Goal: Task Accomplishment & Management: Manage account settings

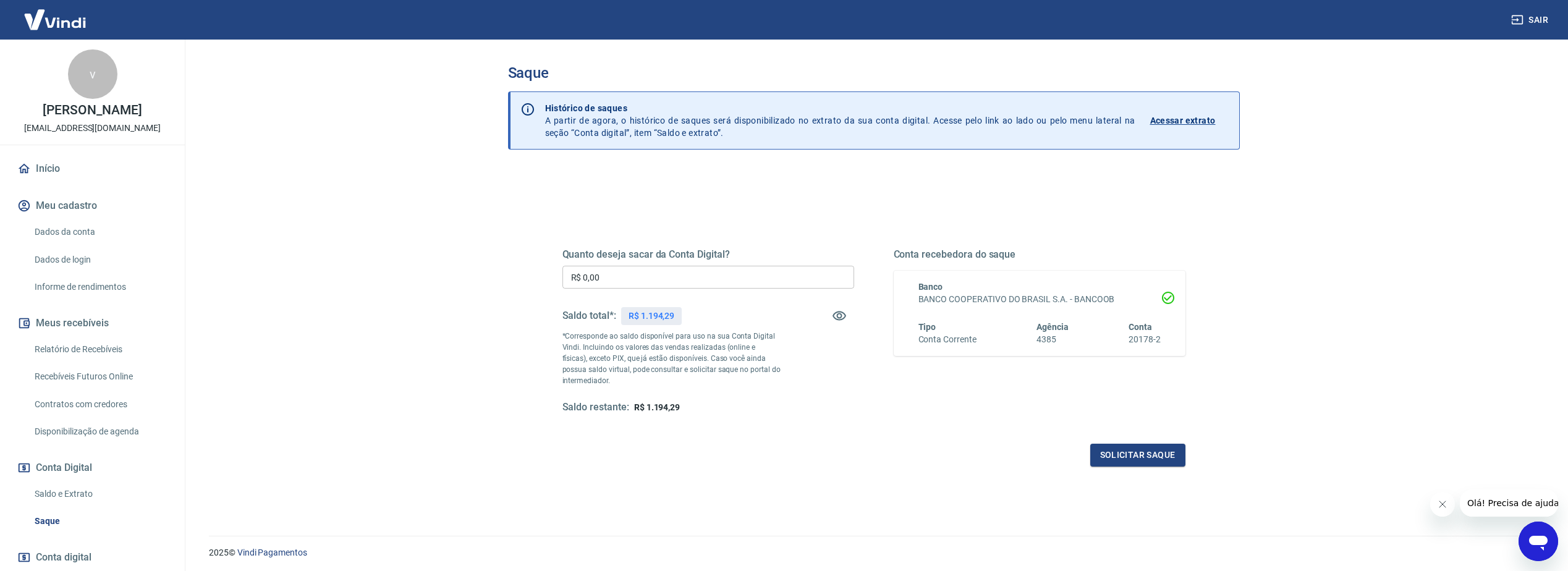
drag, startPoint x: 627, startPoint y: 271, endPoint x: 584, endPoint y: 221, distance: 65.9
click at [627, 271] on input "R$ 0,00" at bounding box center [708, 277] width 291 height 23
drag, startPoint x: 704, startPoint y: 273, endPoint x: 697, endPoint y: 279, distance: 9.2
click at [701, 277] on input "R$ 0,00" at bounding box center [708, 277] width 291 height 23
type input "R$ 1.194,29"
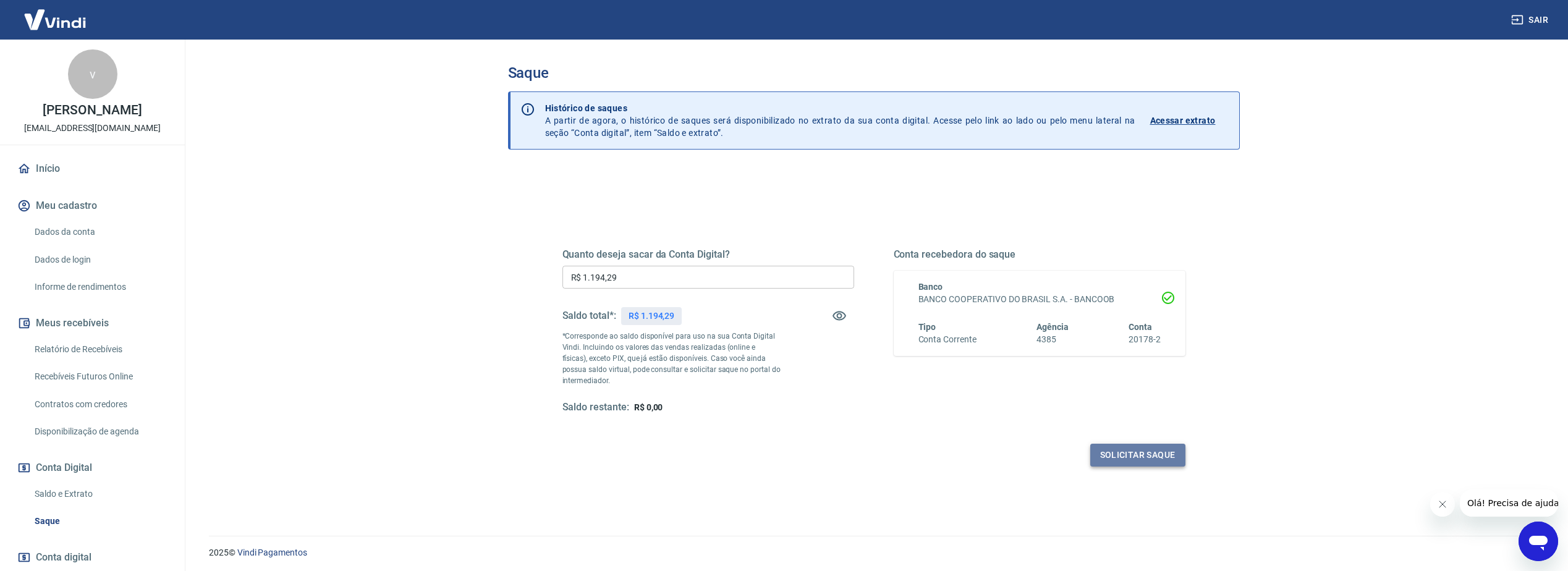
click at [1126, 452] on button "Solicitar saque" at bounding box center [1138, 455] width 95 height 23
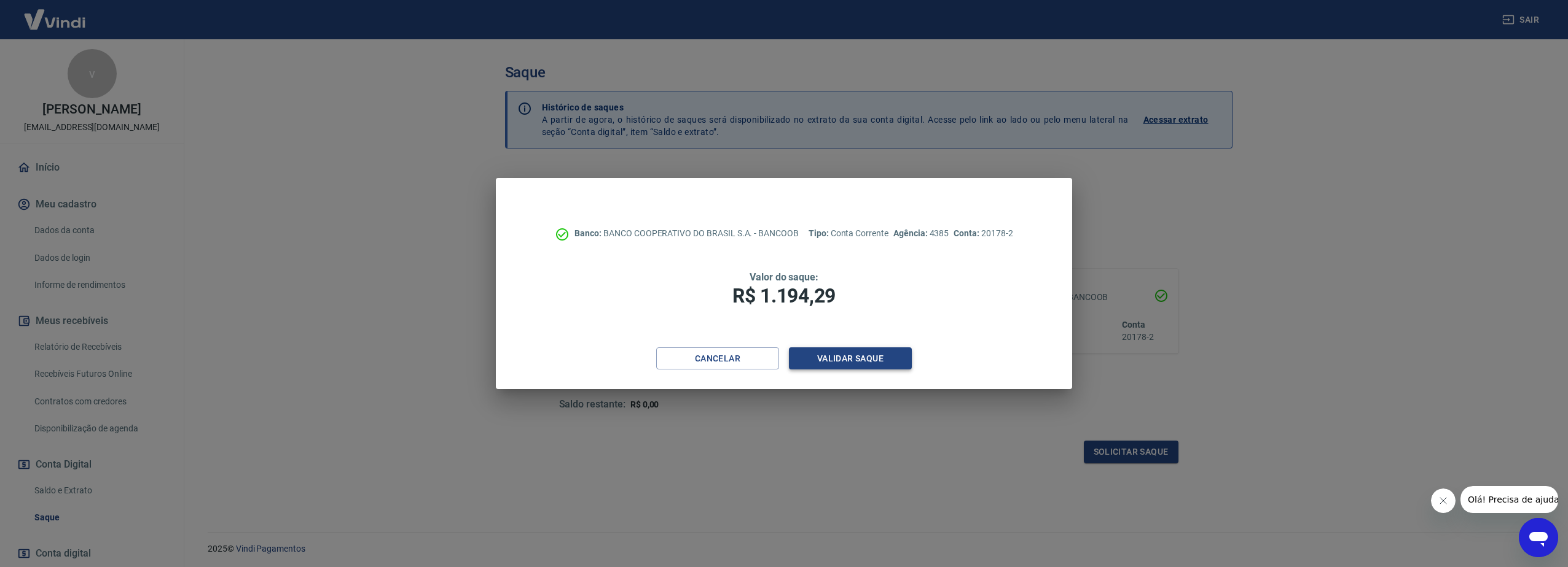
click at [828, 368] on button "Validar saque" at bounding box center [850, 358] width 123 height 22
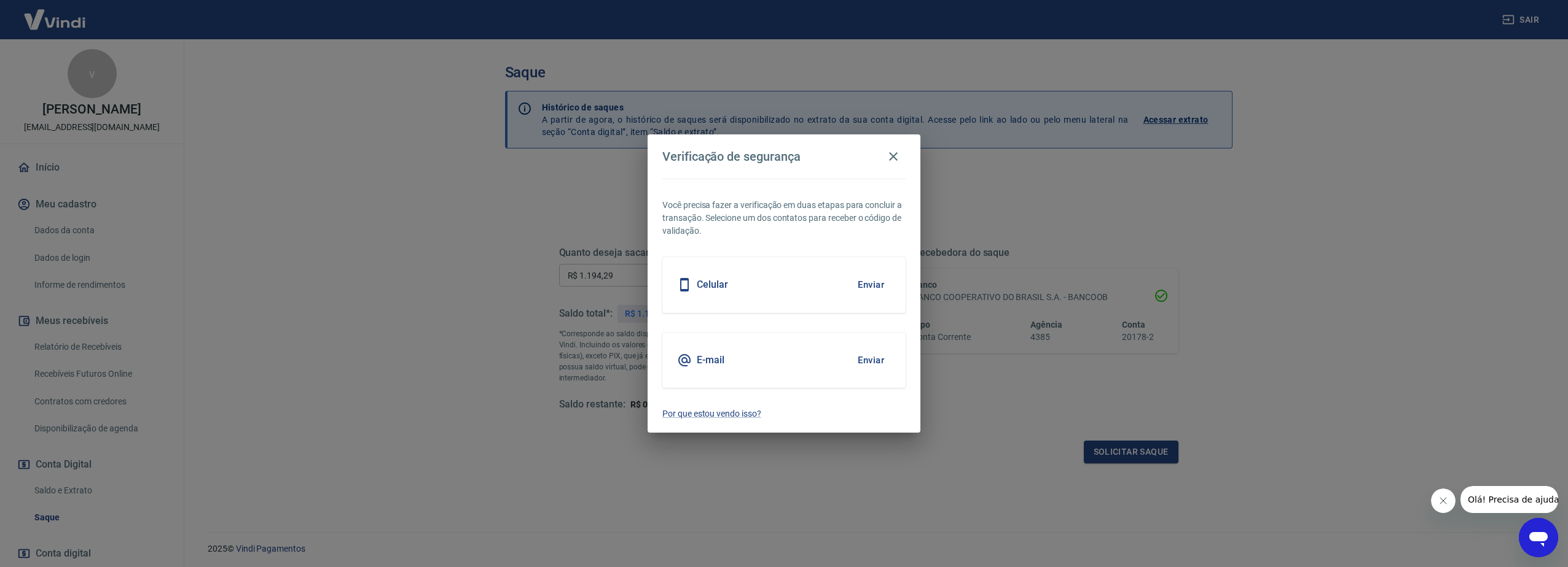
click at [879, 363] on button "Enviar" at bounding box center [871, 360] width 40 height 26
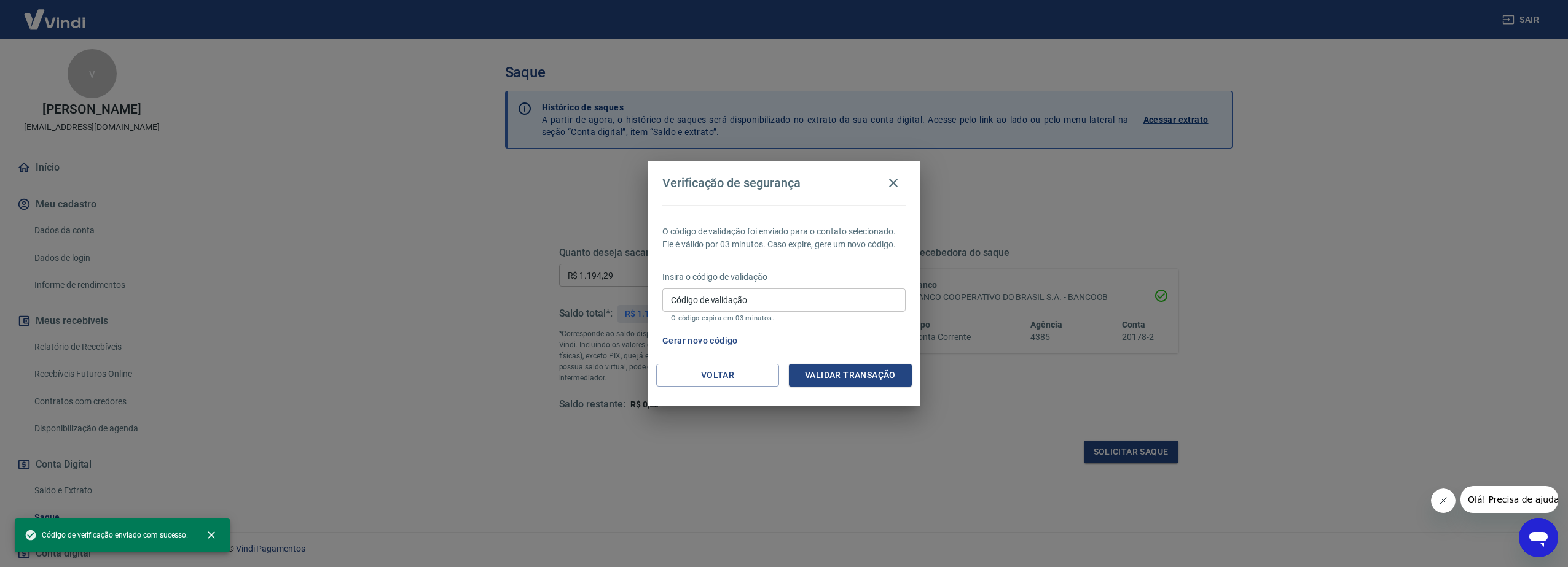
click at [727, 293] on div "Código de validação Código de validação O código expira em 03 minutos." at bounding box center [784, 305] width 243 height 33
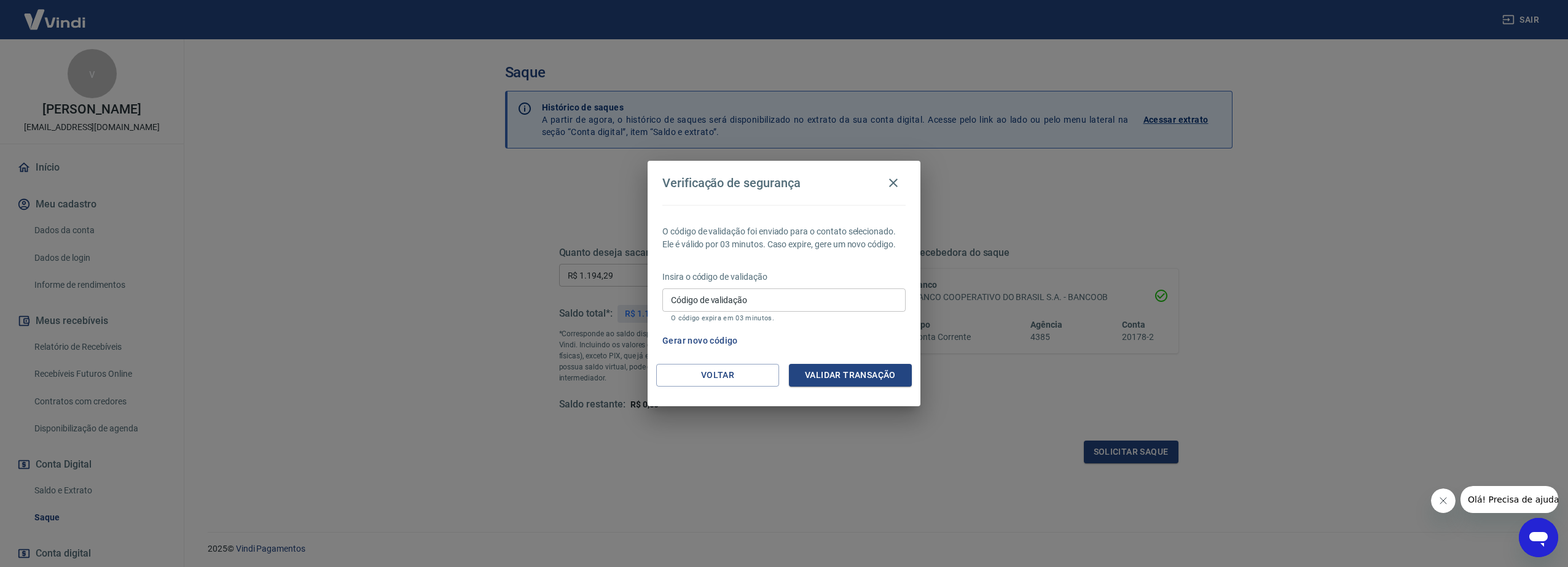
drag, startPoint x: 720, startPoint y: 296, endPoint x: 733, endPoint y: 238, distance: 59.4
click at [720, 296] on label "Código de validação" at bounding box center [709, 300] width 77 height 12
click at [720, 296] on input "Código de validação" at bounding box center [784, 300] width 243 height 22
type input "478987"
click at [859, 380] on button "Validar transação" at bounding box center [850, 375] width 123 height 22
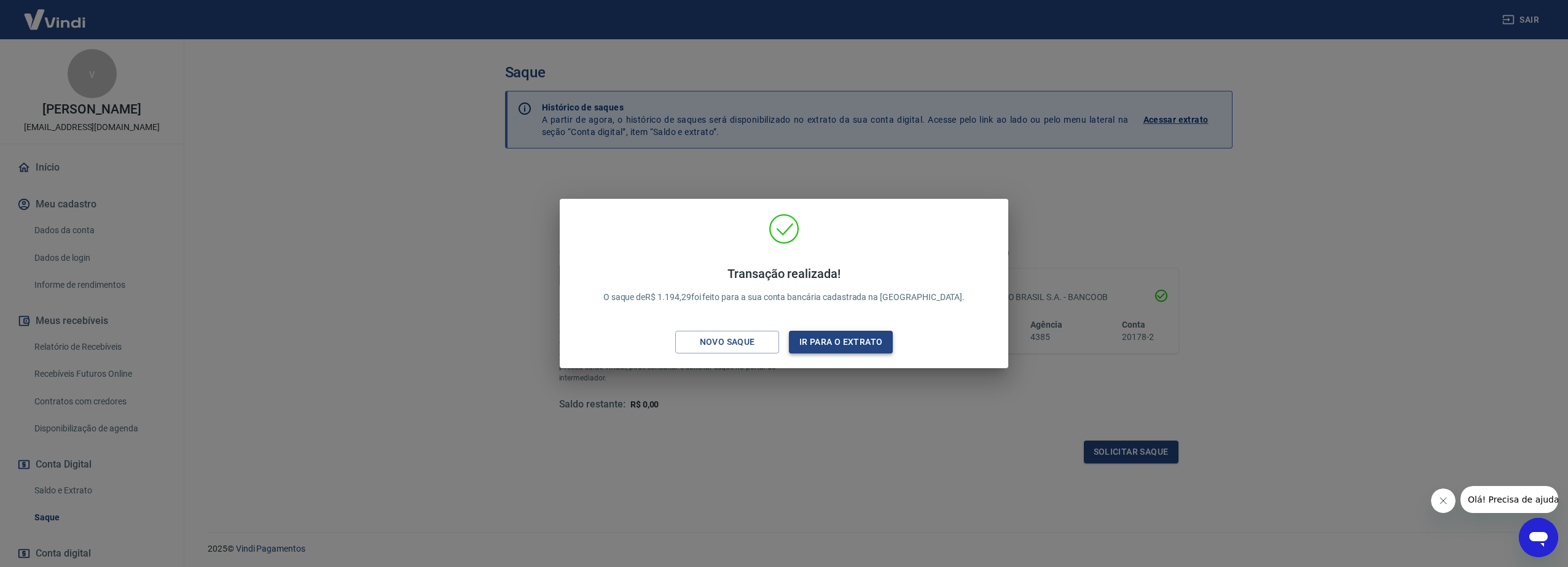
click at [802, 343] on button "Ir para o extrato" at bounding box center [841, 342] width 104 height 22
